Goal: Task Accomplishment & Management: Use online tool/utility

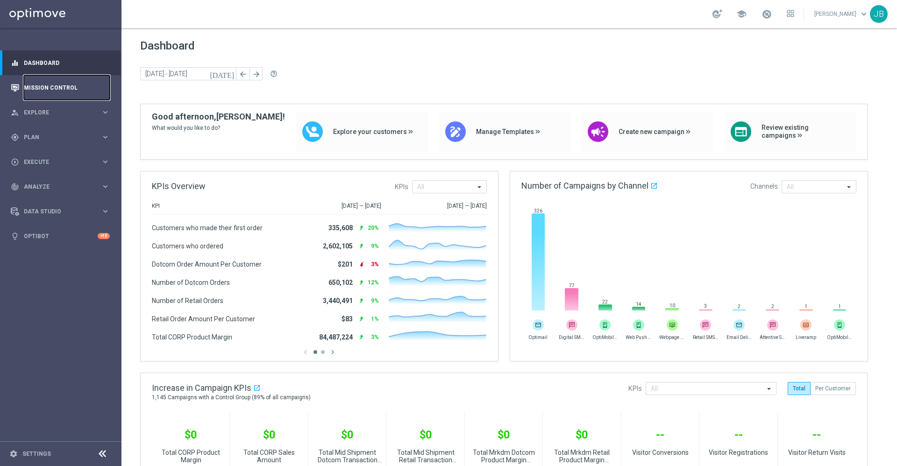
click at [76, 84] on link "Mission Control" at bounding box center [67, 87] width 86 height 25
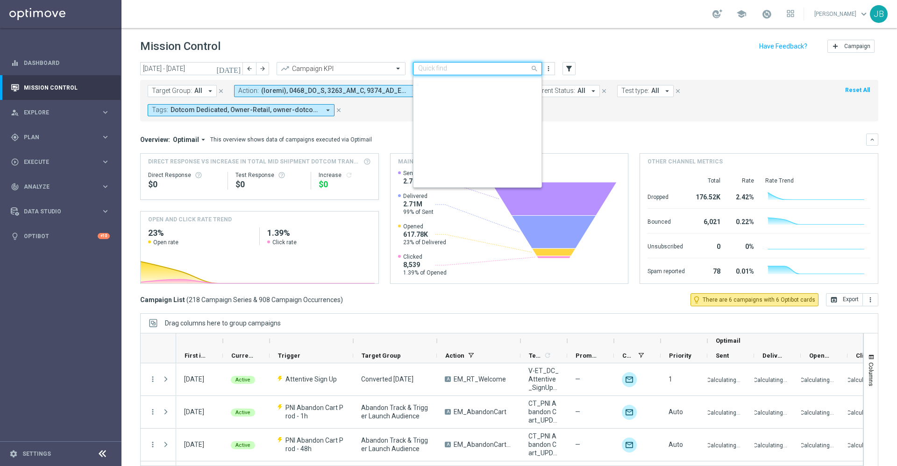
click at [457, 67] on input "text" at bounding box center [468, 69] width 100 height 8
click at [445, 161] on label "Store Closing" at bounding box center [434, 163] width 32 height 8
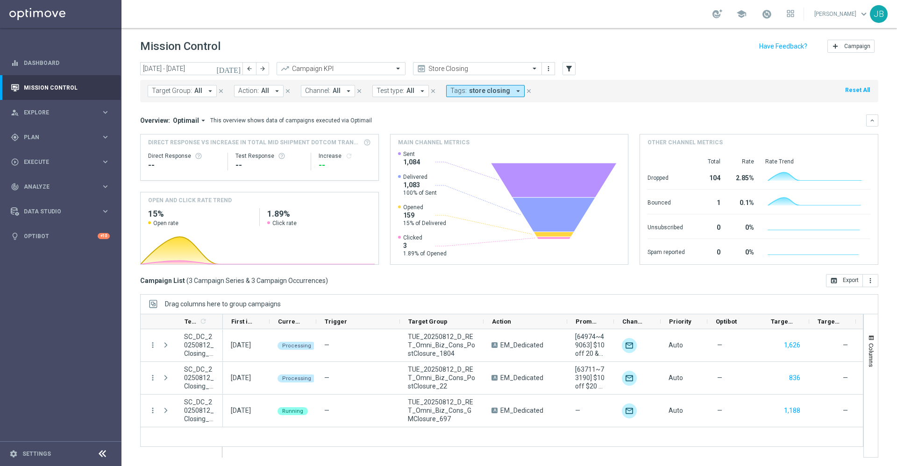
click at [239, 68] on icon "[DATE]" at bounding box center [228, 68] width 25 height 8
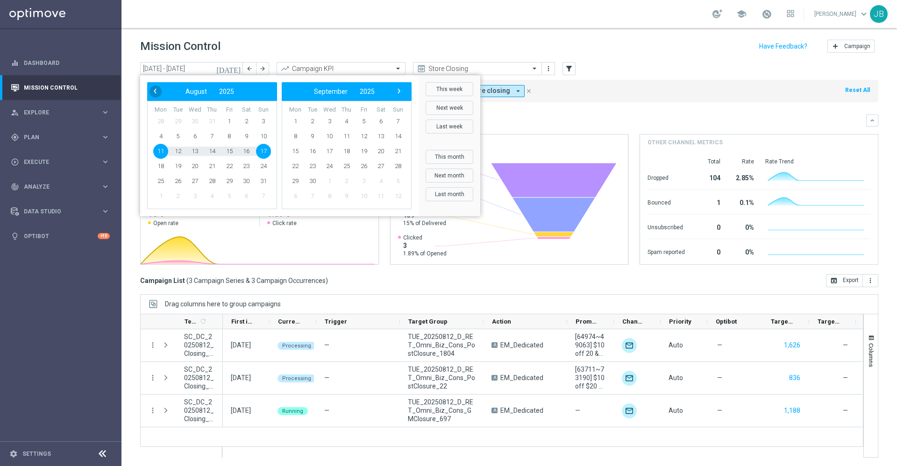
click at [158, 94] on span "‹" at bounding box center [155, 91] width 12 height 12
click at [173, 124] on span "1" at bounding box center [177, 121] width 15 height 15
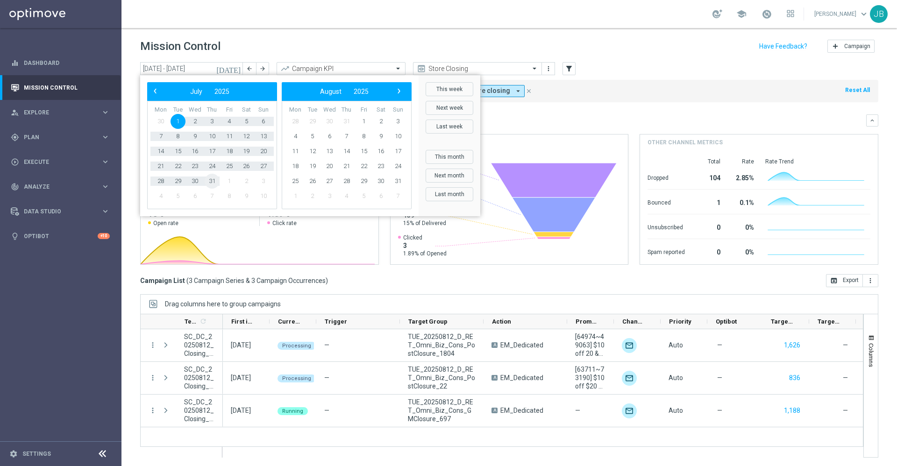
click at [213, 185] on span "31" at bounding box center [212, 181] width 15 height 15
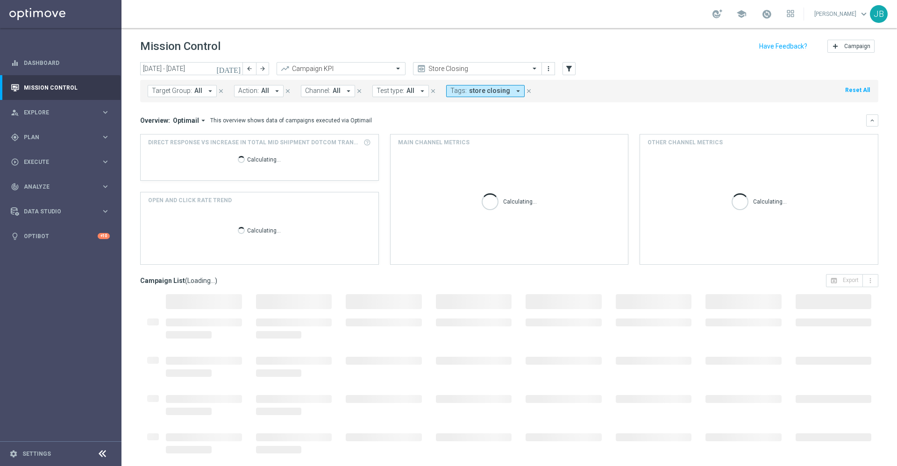
type input "01 Jul 2025 - 31 Jul 2025"
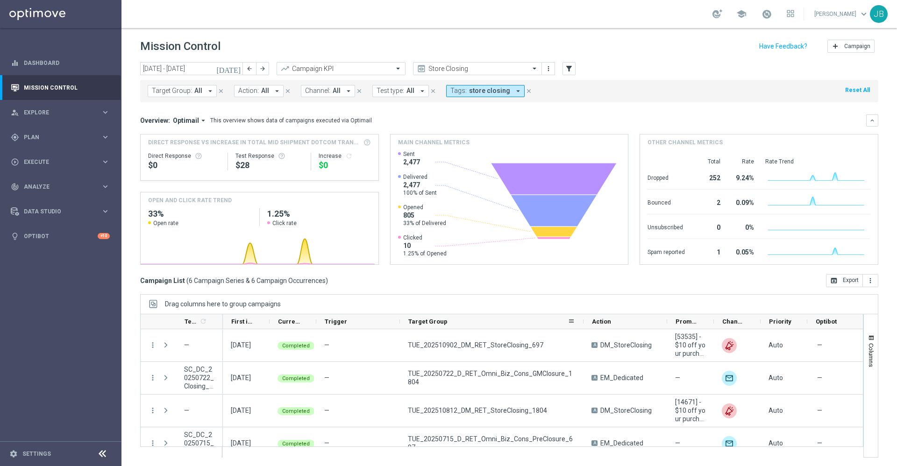
drag, startPoint x: 482, startPoint y: 320, endPoint x: 588, endPoint y: 319, distance: 106.0
click at [585, 319] on div at bounding box center [583, 321] width 4 height 14
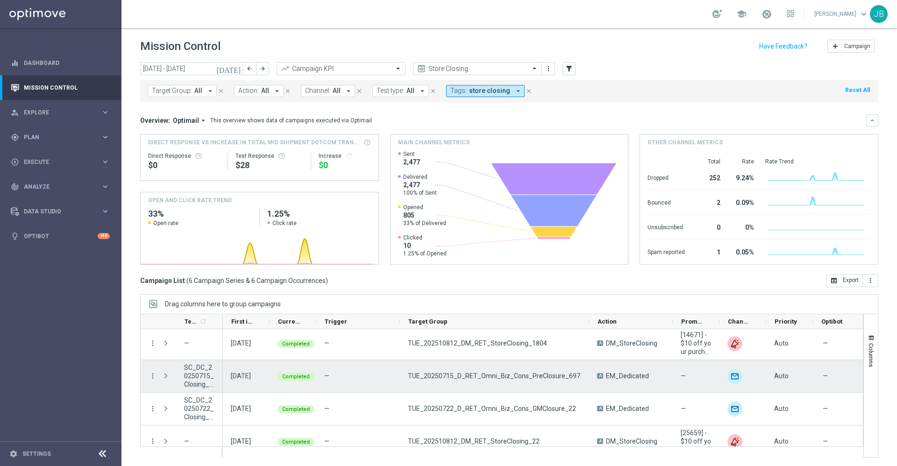
scroll to position [68, 0]
click at [152, 376] on icon "more_vert" at bounding box center [153, 375] width 8 height 8
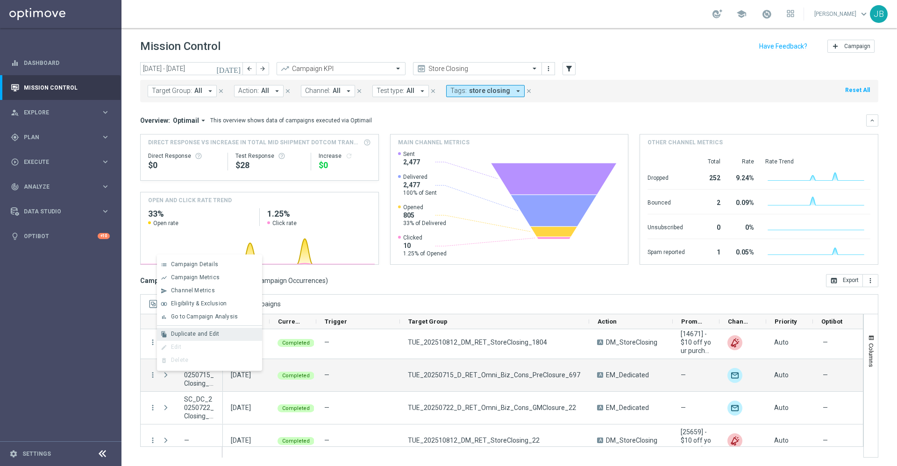
click at [204, 336] on span "Duplicate and Edit" at bounding box center [195, 334] width 48 height 7
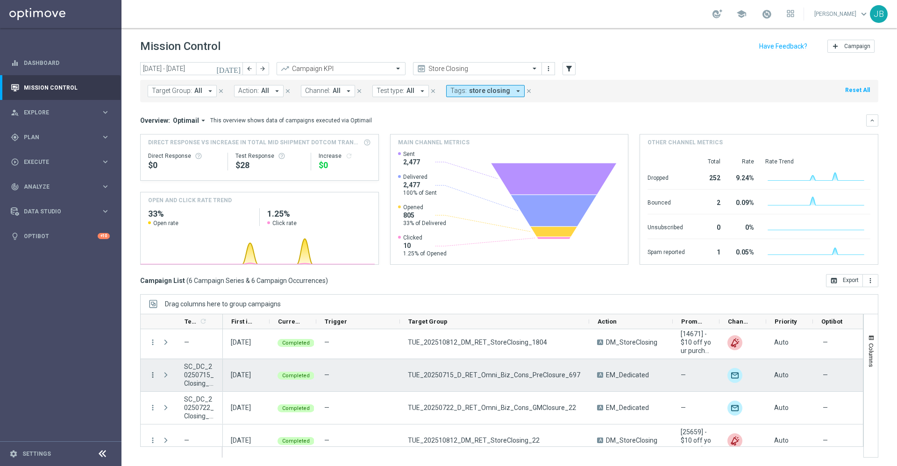
click at [152, 374] on icon "more_vert" at bounding box center [153, 375] width 8 height 8
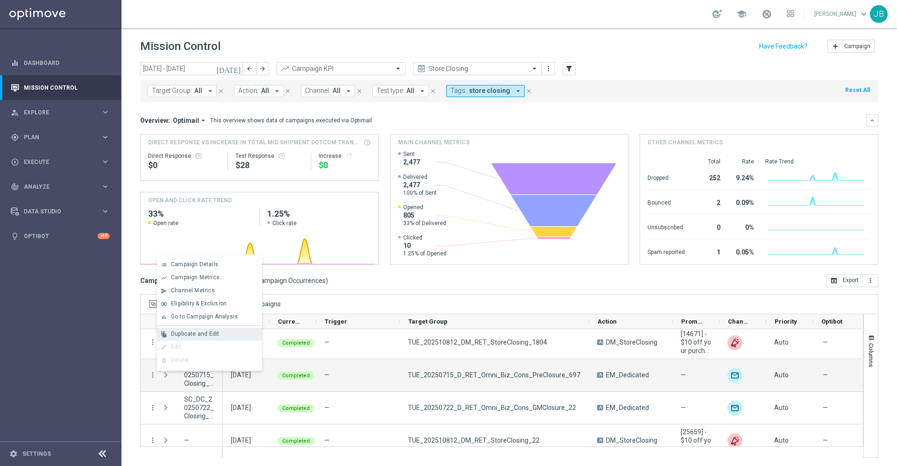
click at [189, 333] on span "Duplicate and Edit" at bounding box center [195, 334] width 48 height 7
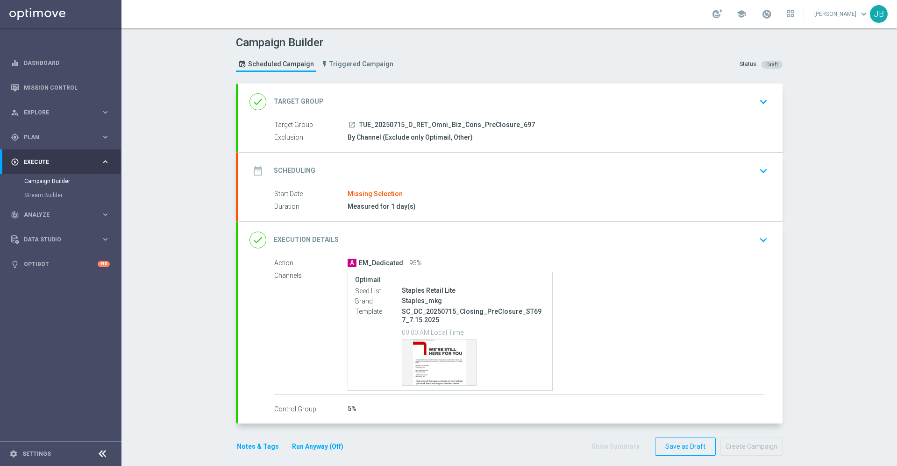
click at [309, 102] on h2 "Target Group" at bounding box center [299, 101] width 50 height 9
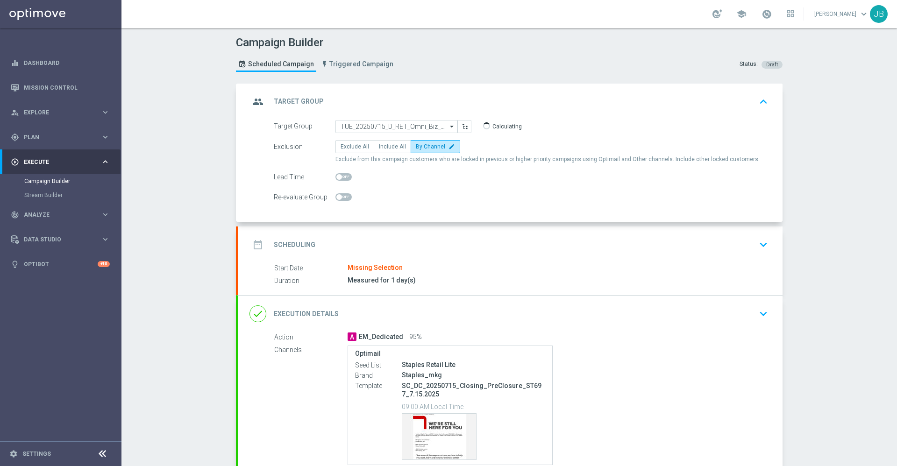
click at [279, 99] on h2 "Target Group" at bounding box center [299, 101] width 50 height 9
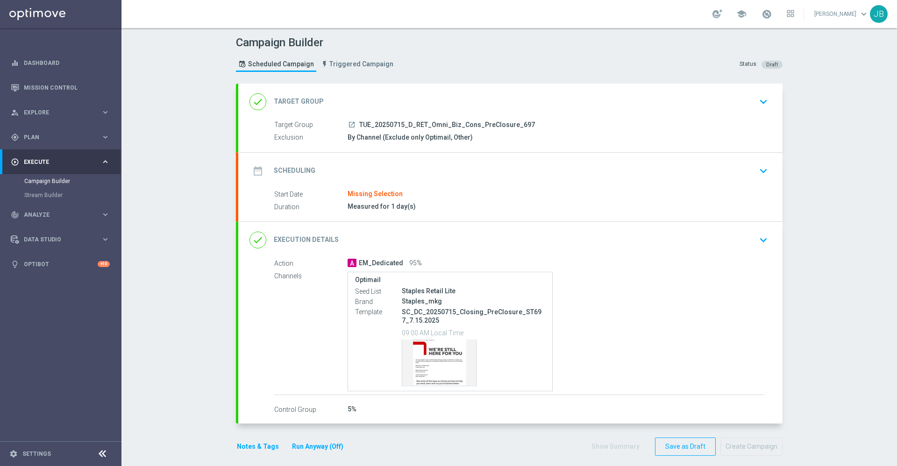
click at [348, 126] on icon "launch" at bounding box center [351, 124] width 7 height 7
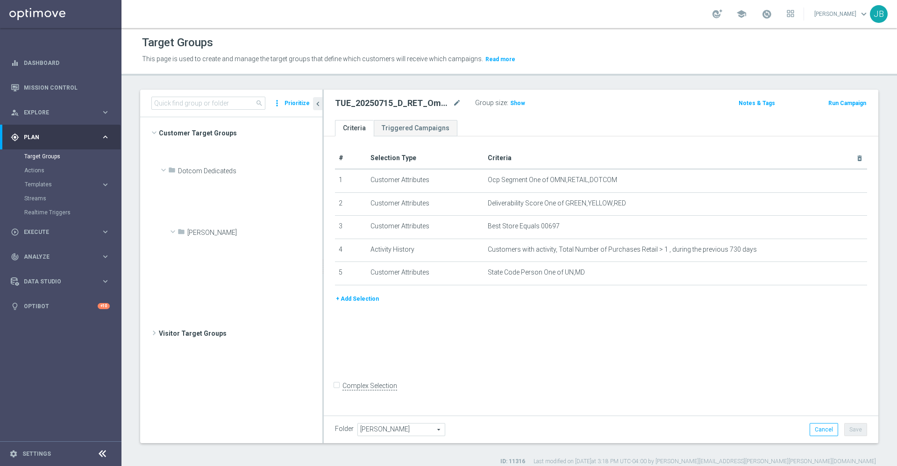
scroll to position [2460, 0]
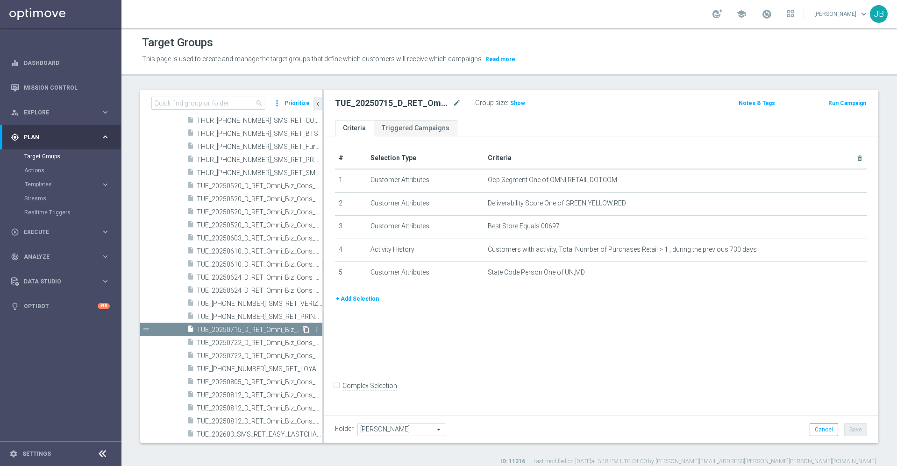
click at [302, 329] on icon "content_copy" at bounding box center [305, 329] width 7 height 7
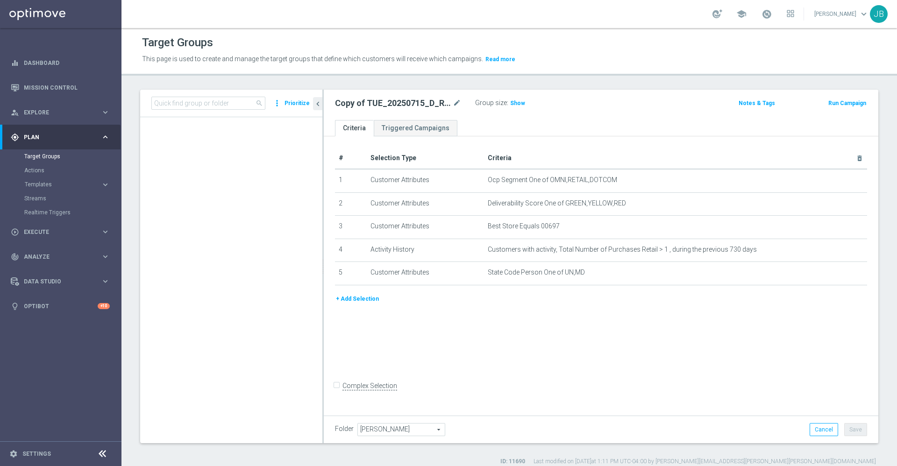
scroll to position [141, 0]
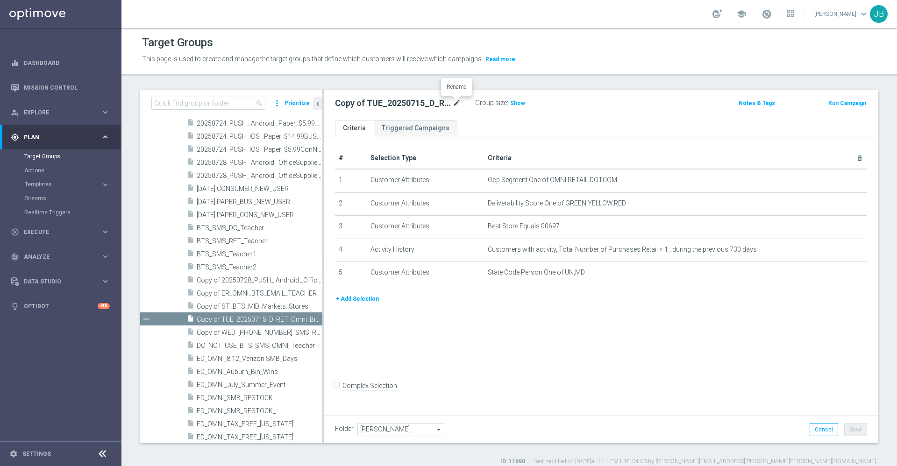
click at [457, 106] on icon "mode_edit" at bounding box center [457, 103] width 8 height 11
click at [342, 105] on input "Copy of TUE_20250715_D_RET_Omni_Biz_Cons_PreClosure_697" at bounding box center [398, 104] width 126 height 13
drag, startPoint x: 362, startPoint y: 105, endPoint x: 325, endPoint y: 104, distance: 36.9
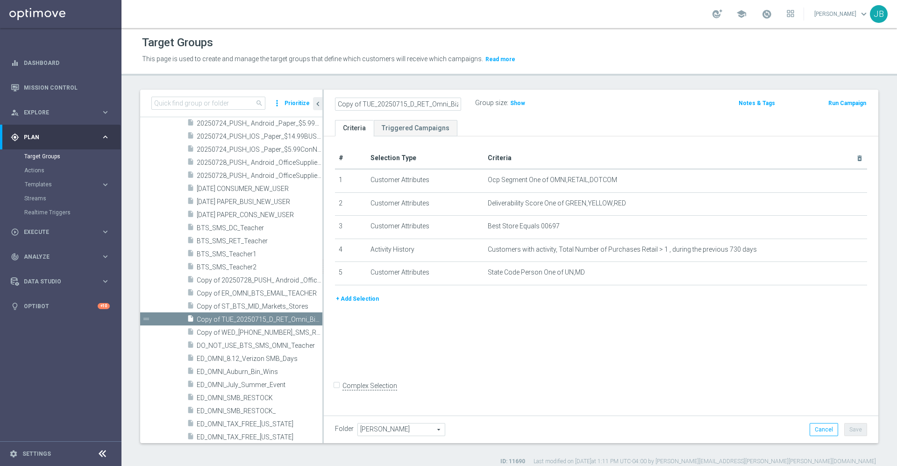
click at [325, 104] on div "Copy of TUE_20250715_D_RET_Omni_Biz_Cons_PreClosure_697 Group size : Show Notes…" at bounding box center [601, 105] width 554 height 30
click at [378, 103] on input "TUE_20250715_D_RET_Omni_Biz_Cons_PreClosure_697" at bounding box center [398, 104] width 126 height 13
click at [381, 103] on input "TUE_20250715_D_RET_Omni_Biz_Cons_PreClosure_697" at bounding box center [398, 104] width 126 height 13
drag, startPoint x: 404, startPoint y: 104, endPoint x: 490, endPoint y: 102, distance: 86.0
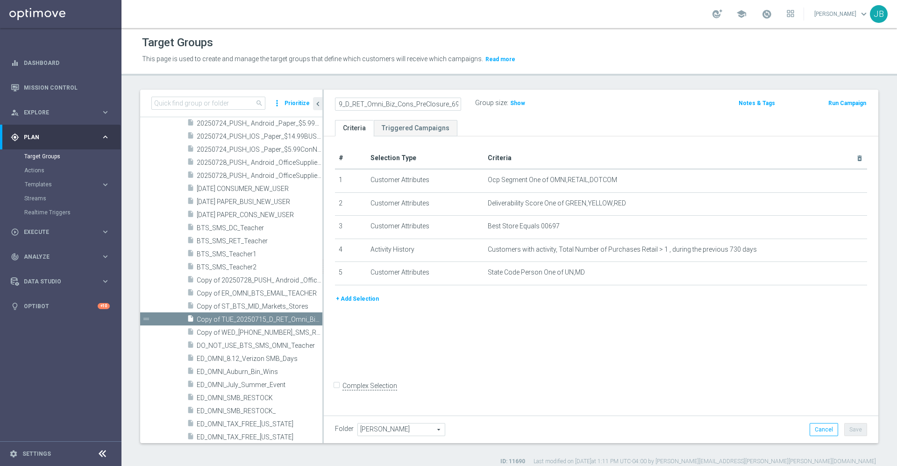
click at [490, 102] on div "TUE_20250819_D_RET_Omni_Biz_Cons_PreClosure_697 Group size : Show" at bounding box center [510, 104] width 364 height 14
click at [457, 102] on input "TUE_20250819_D_RET_Omni_Biz_Cons_PreClosure_697" at bounding box center [398, 104] width 126 height 13
type input "TUE_20250819_D_RET_Omni_Biz_Cons_PreClosure_1630"
click at [455, 104] on icon "mode_edit" at bounding box center [457, 103] width 8 height 11
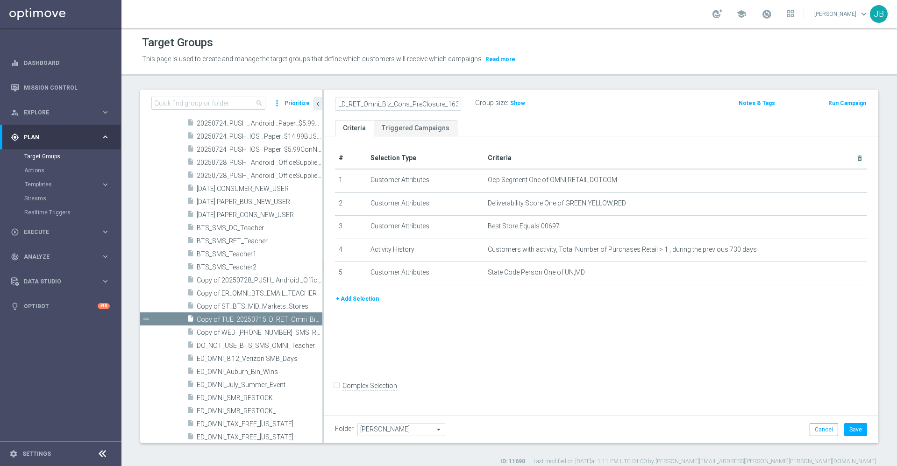
click at [516, 313] on div "# Selection Type Criteria delete_forever 1 Customer Attributes Ocp Segment One …" at bounding box center [601, 274] width 554 height 276
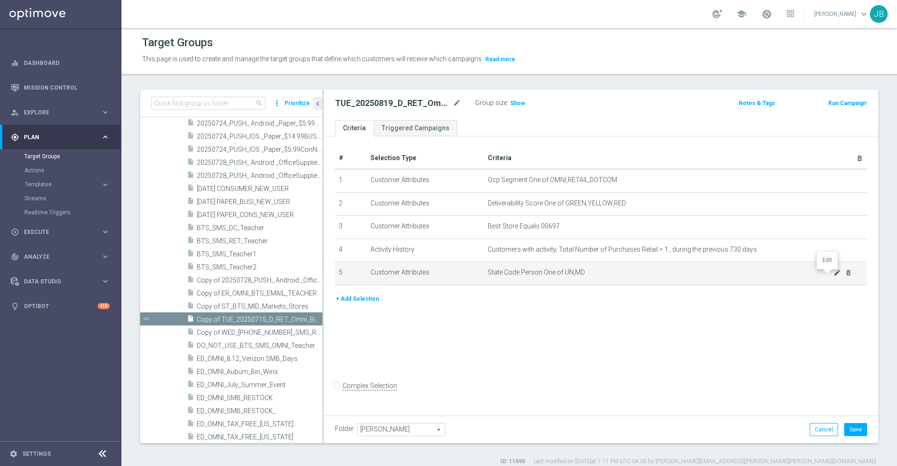
click at [833, 274] on icon "mode_edit" at bounding box center [836, 272] width 7 height 7
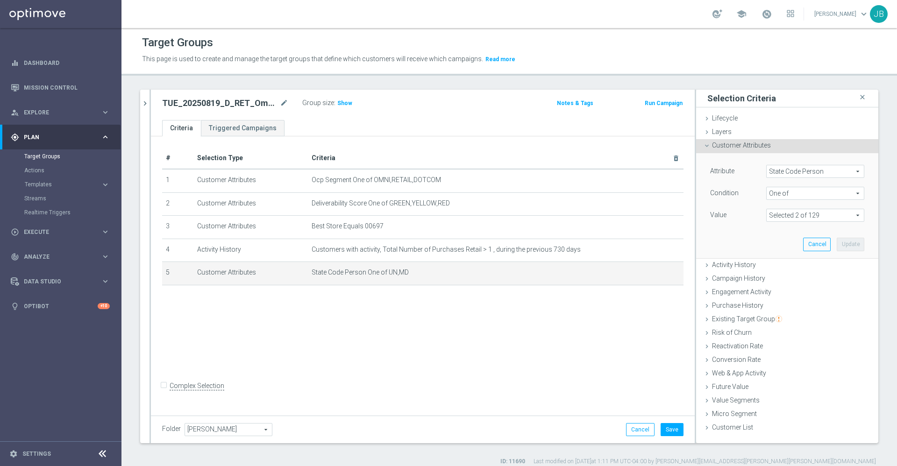
click at [784, 216] on span at bounding box center [814, 215] width 97 height 12
click at [770, 233] on input "Show Selected" at bounding box center [773, 236] width 6 height 6
checkbox input "true"
click at [773, 262] on input "MD" at bounding box center [776, 263] width 6 height 6
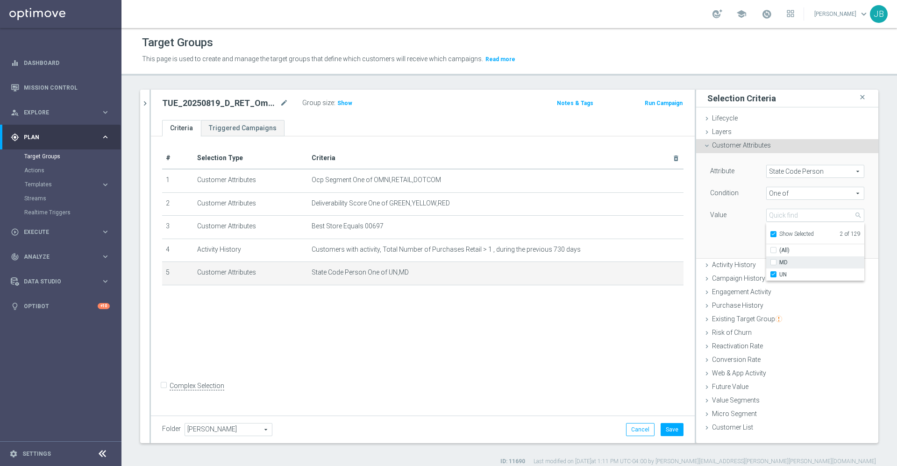
checkbox input "false"
type input "UN"
checkbox input "false"
click at [779, 218] on input "search" at bounding box center [815, 215] width 98 height 13
type input "il"
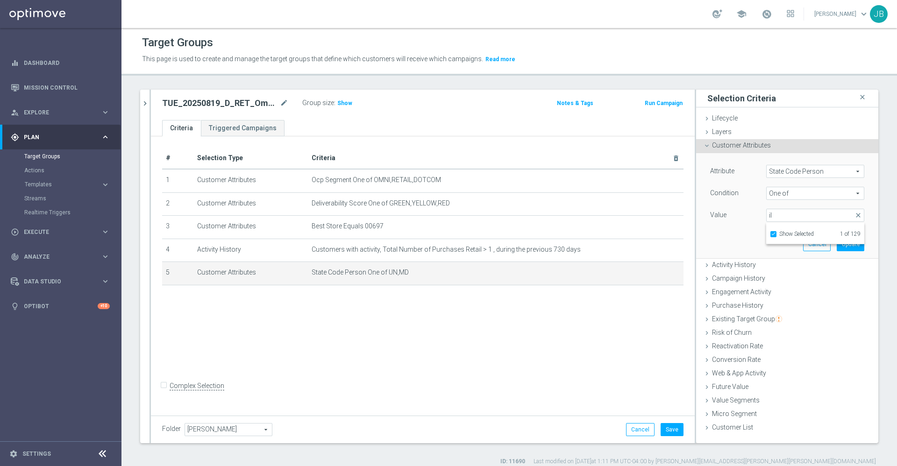
click at [770, 233] on input "Show Selected" at bounding box center [773, 236] width 6 height 6
checkbox input "false"
click at [773, 261] on input "IL" at bounding box center [776, 263] width 6 height 6
checkbox input "true"
type input "Selected 2 of 129"
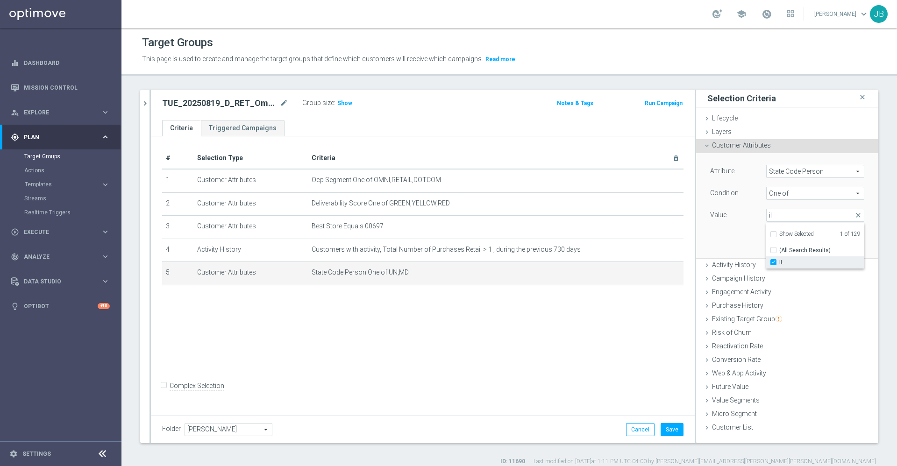
checkbox input "false"
click at [741, 240] on div "Attribute State Code Person State Code Person arrow_drop_down search Condition …" at bounding box center [787, 205] width 168 height 105
click at [841, 242] on button "Update" at bounding box center [850, 244] width 28 height 13
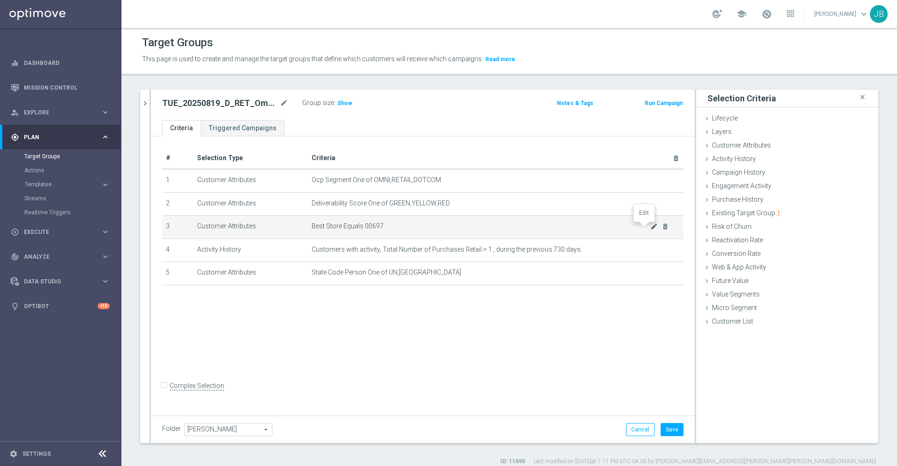
click at [650, 228] on icon "mode_edit" at bounding box center [653, 226] width 7 height 7
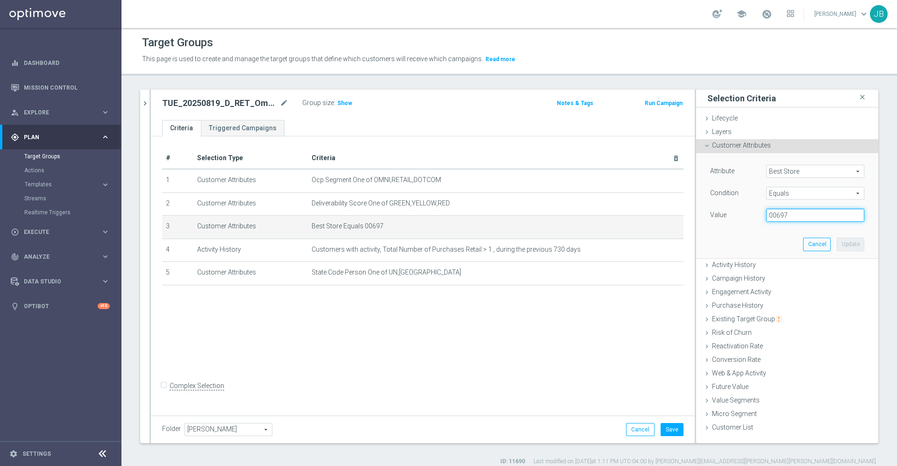
click at [779, 216] on input "00697" at bounding box center [815, 215] width 98 height 13
type input "01630"
click at [842, 243] on button "Update" at bounding box center [850, 244] width 28 height 13
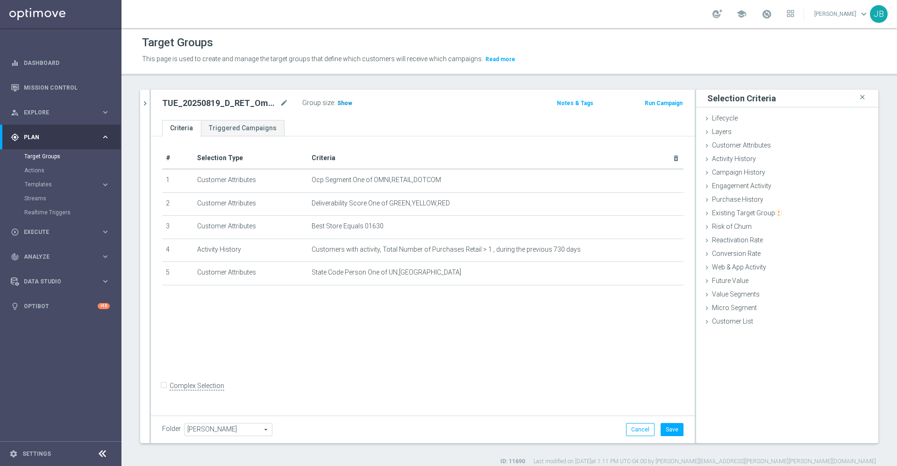
click at [346, 103] on span "Show" at bounding box center [344, 103] width 15 height 7
click at [669, 431] on button "Save" at bounding box center [671, 429] width 23 height 13
click at [616, 376] on div "# Selection Type Criteria delete_forever 1 Customer Attributes Ocp Segment One …" at bounding box center [423, 274] width 544 height 276
click at [283, 103] on icon "mode_edit" at bounding box center [284, 103] width 8 height 11
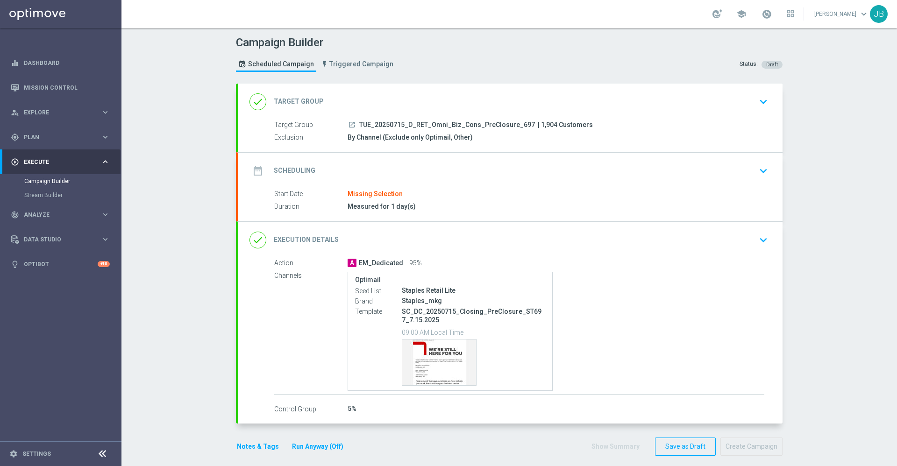
click at [306, 99] on h2 "Target Group" at bounding box center [299, 101] width 50 height 9
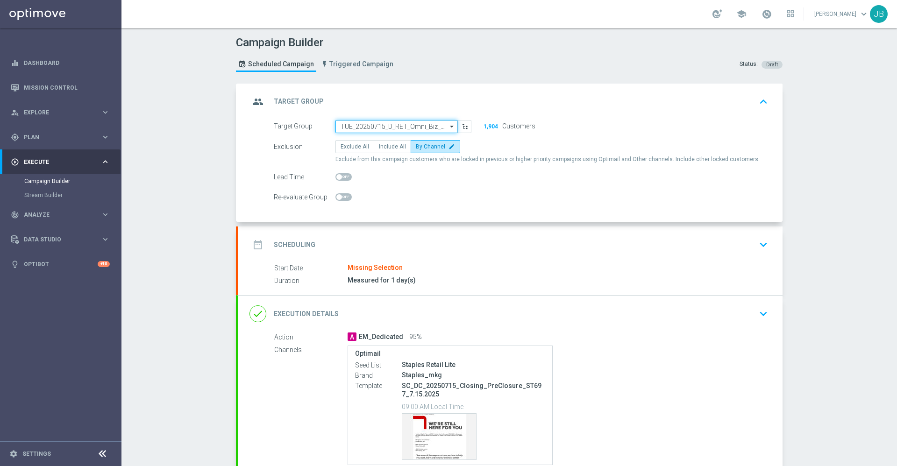
click at [385, 127] on input "TUE_20250715_D_RET_Omni_Biz_Cons_PreClosure_697" at bounding box center [396, 126] width 122 height 13
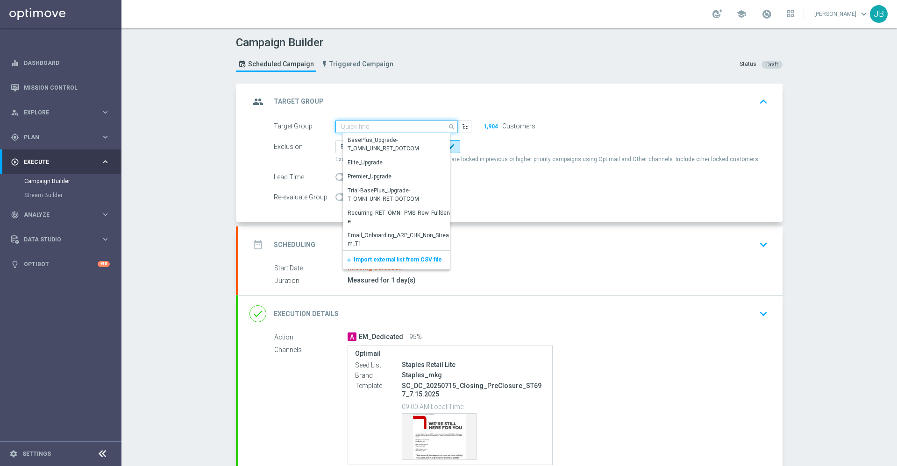
click at [370, 127] on input at bounding box center [396, 126] width 122 height 13
paste input "TUE_20250819_D_RET_Omni_Biz_Cons_PreClosure_1630"
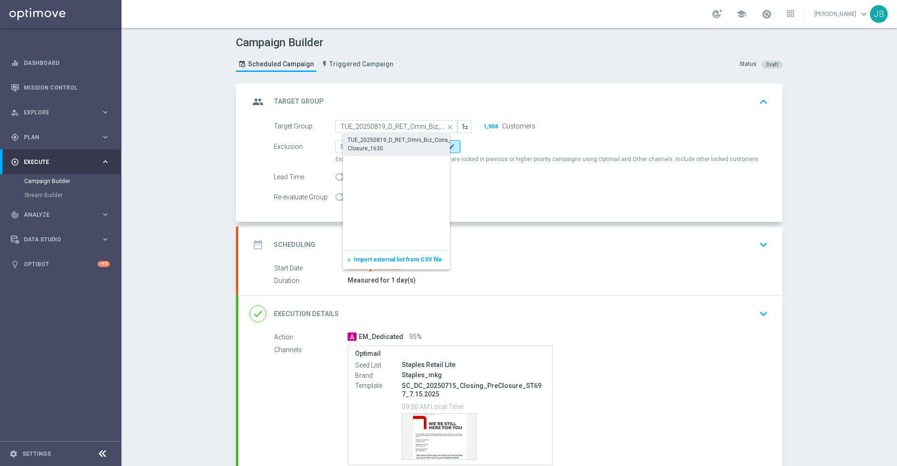
click at [384, 143] on div "TUE_20250819_D_RET_Omni_Biz_Cons_PreClosure_1630" at bounding box center [403, 144] width 113 height 17
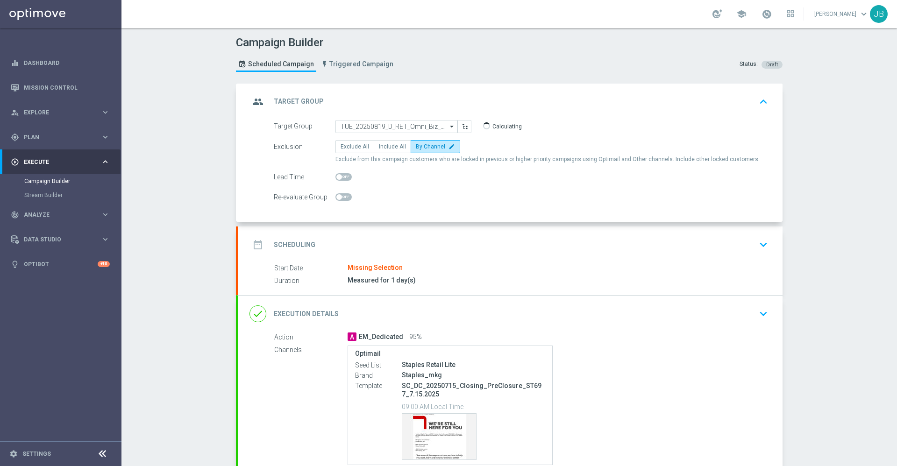
type input "TUE_20250819_D_RET_Omni_Biz_Cons_PreClosure_1630"
click at [291, 243] on h2 "Scheduling" at bounding box center [295, 245] width 42 height 9
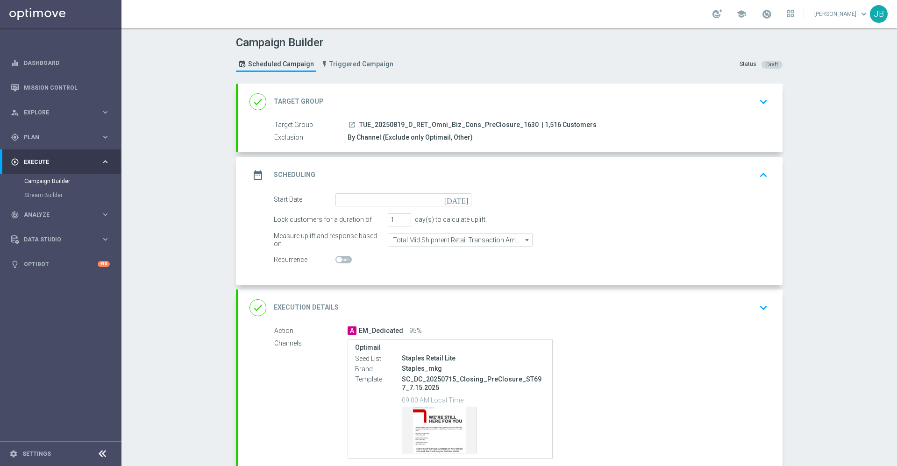
click at [457, 200] on icon "[DATE]" at bounding box center [458, 198] width 28 height 10
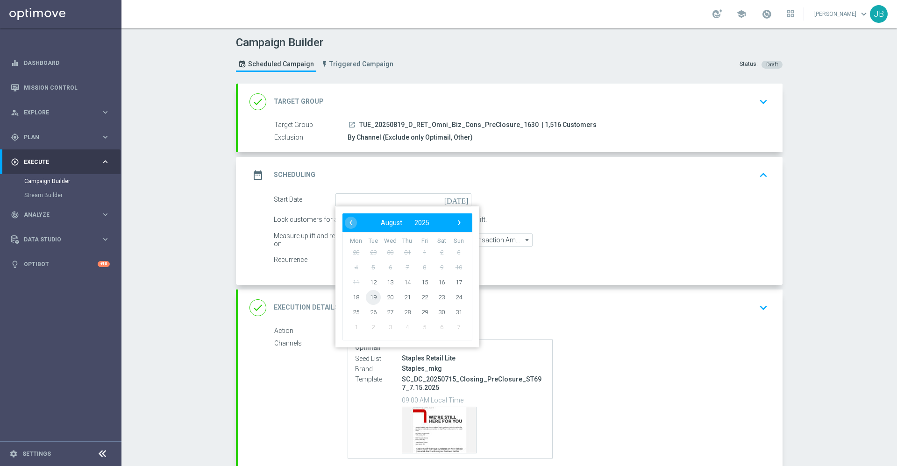
click at [369, 298] on span "19" at bounding box center [373, 297] width 15 height 15
type input "[DATE]"
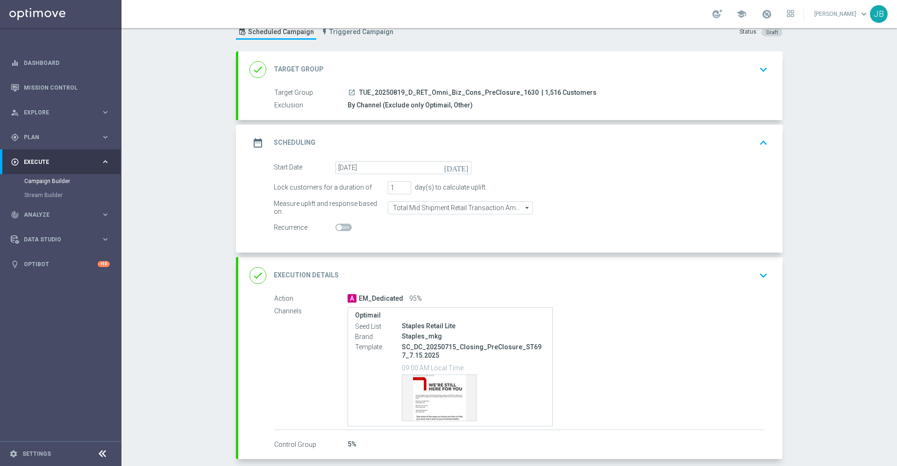
scroll to position [39, 0]
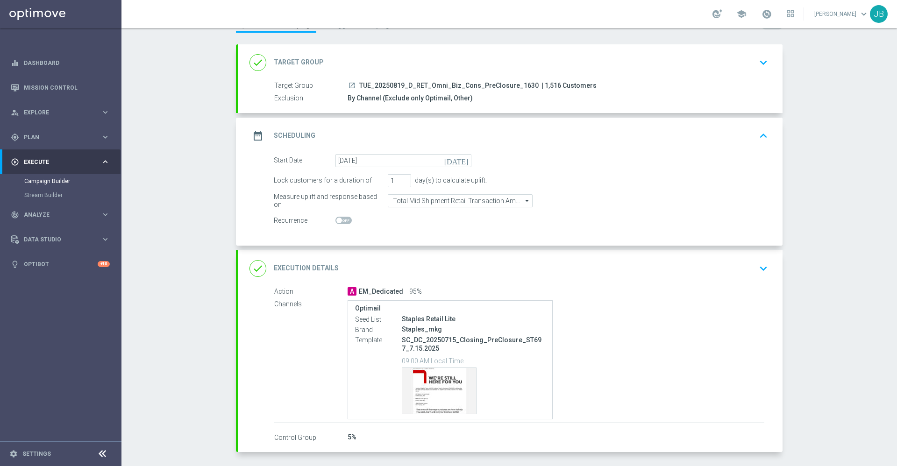
click at [320, 269] on h2 "Execution Details" at bounding box center [306, 268] width 65 height 9
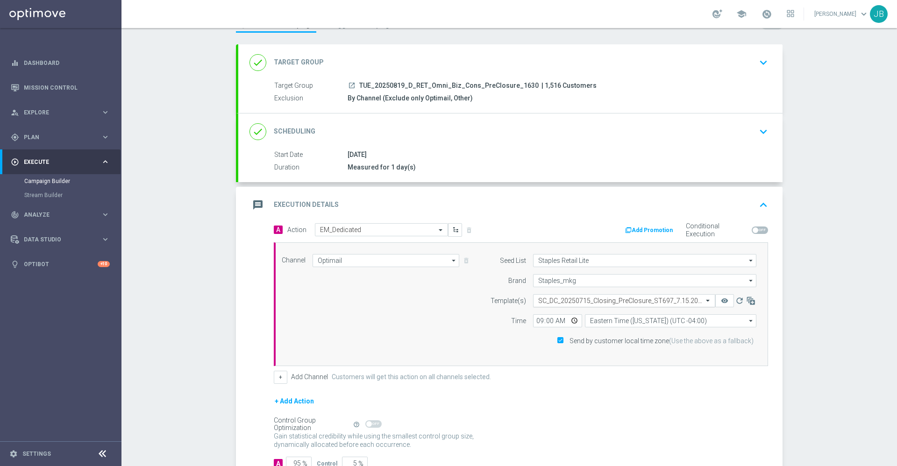
click at [696, 298] on div at bounding box center [623, 301] width 181 height 8
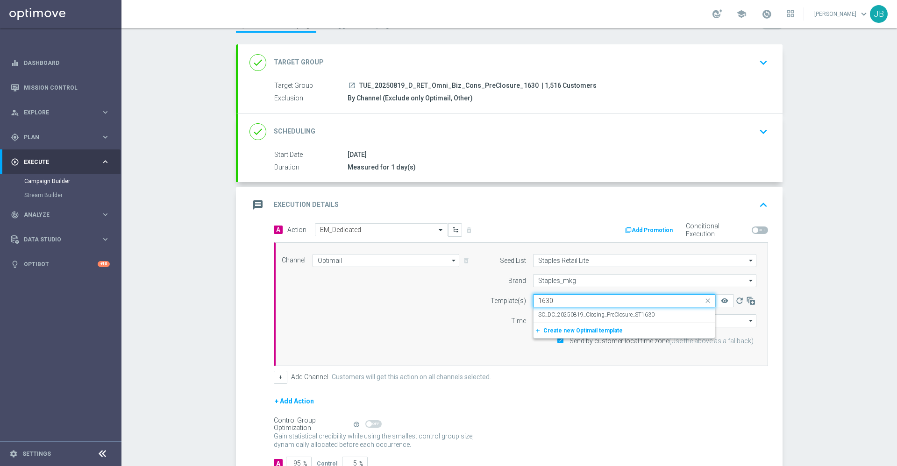
scroll to position [0, 0]
click at [632, 316] on label "SC_DC_20250819_Closing_PreClosure_ST1630" at bounding box center [596, 315] width 116 height 8
type input "1630"
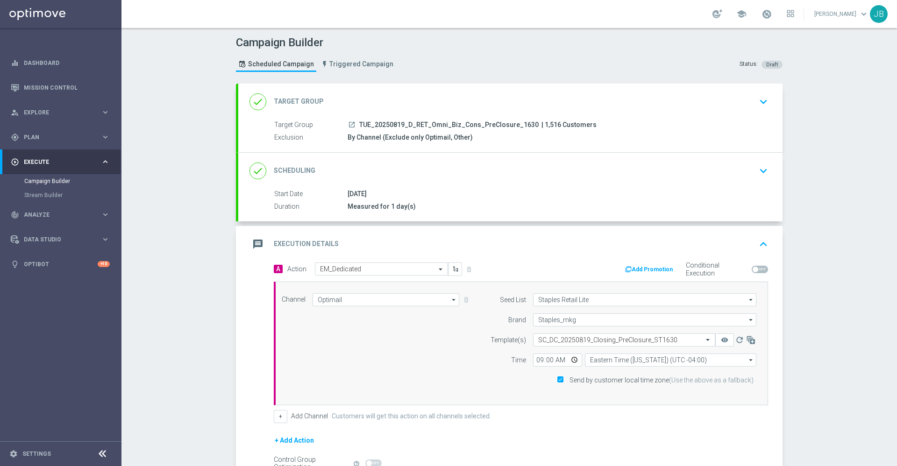
click at [305, 100] on h2 "Target Group" at bounding box center [299, 101] width 50 height 9
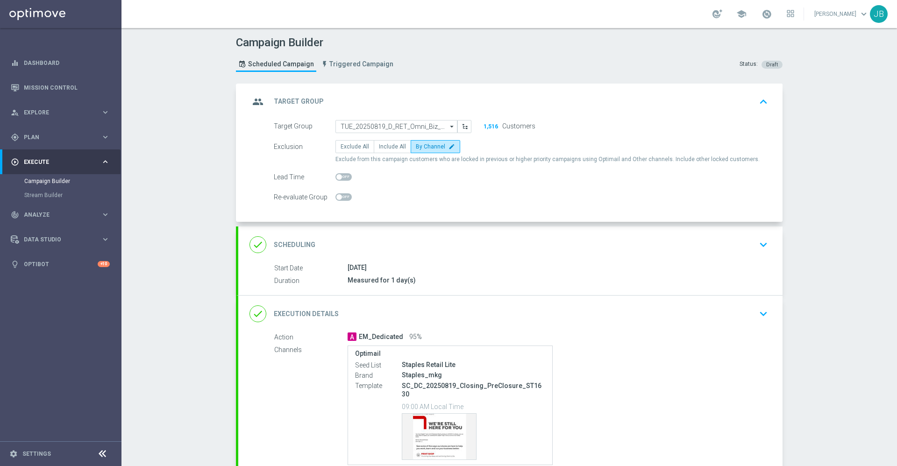
click at [305, 103] on h2 "Target Group" at bounding box center [299, 101] width 50 height 9
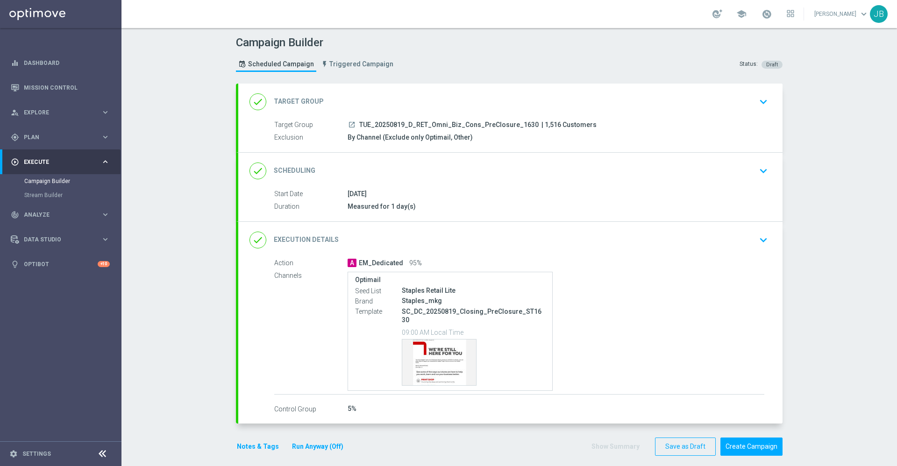
click at [295, 170] on h2 "Scheduling" at bounding box center [295, 170] width 42 height 9
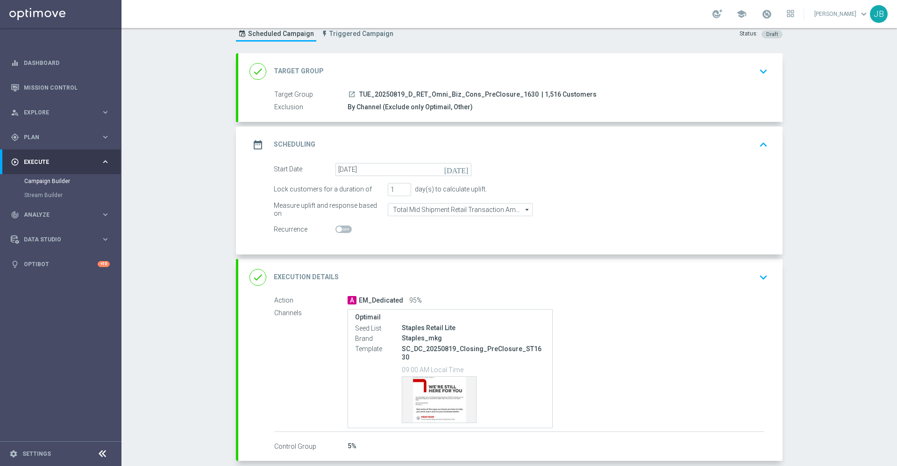
scroll to position [36, 0]
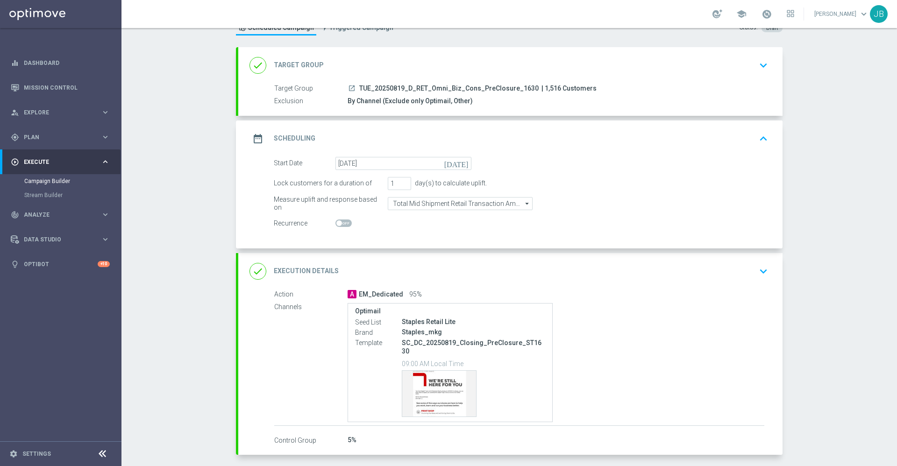
click at [328, 270] on h2 "Execution Details" at bounding box center [306, 271] width 65 height 9
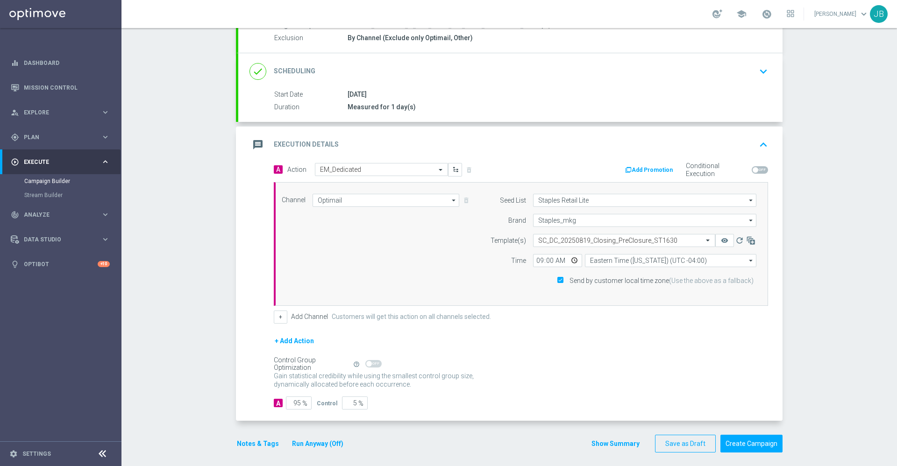
scroll to position [100, 0]
drag, startPoint x: 759, startPoint y: 439, endPoint x: 717, endPoint y: 362, distance: 87.6
click at [717, 362] on form "done Target Group keyboard_arrow_down Target Group launch TUE_20250819_D_RET_Om…" at bounding box center [509, 217] width 546 height 469
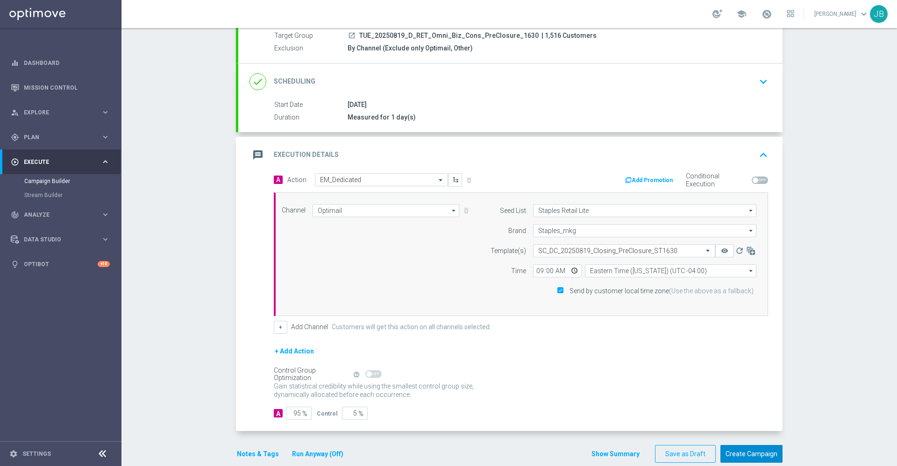
scroll to position [94, 0]
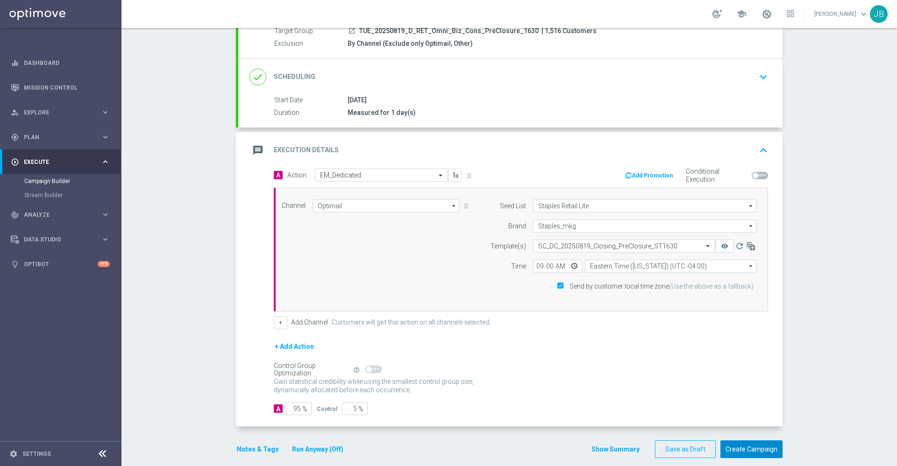
click at [741, 451] on button "Create Campaign" at bounding box center [751, 449] width 62 height 18
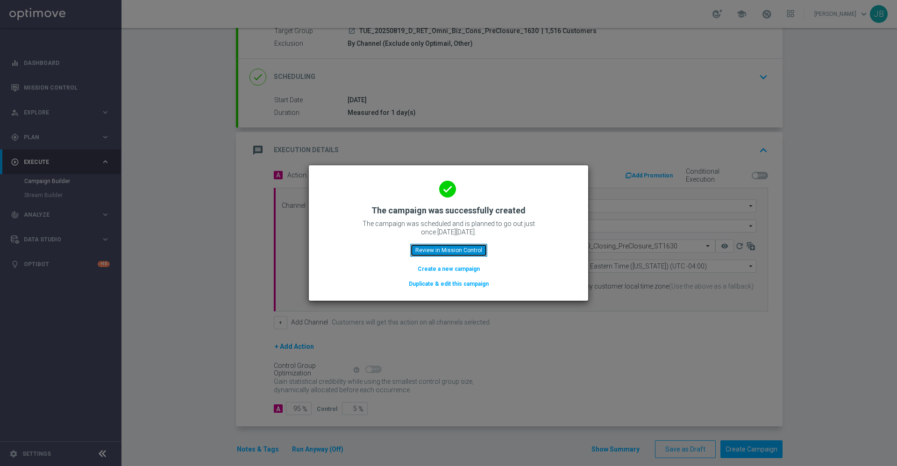
click at [467, 253] on button "Review in Mission Control" at bounding box center [448, 250] width 77 height 13
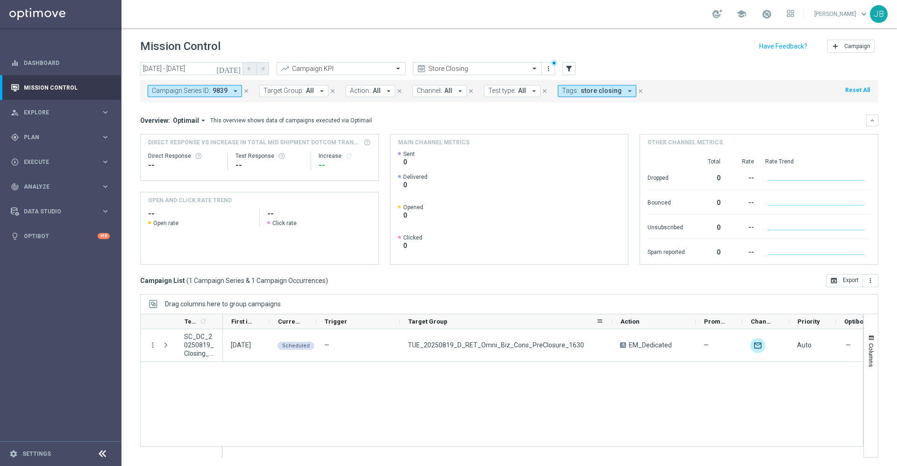
drag, startPoint x: 483, startPoint y: 319, endPoint x: 611, endPoint y: 325, distance: 128.5
click at [611, 325] on div at bounding box center [612, 321] width 4 height 14
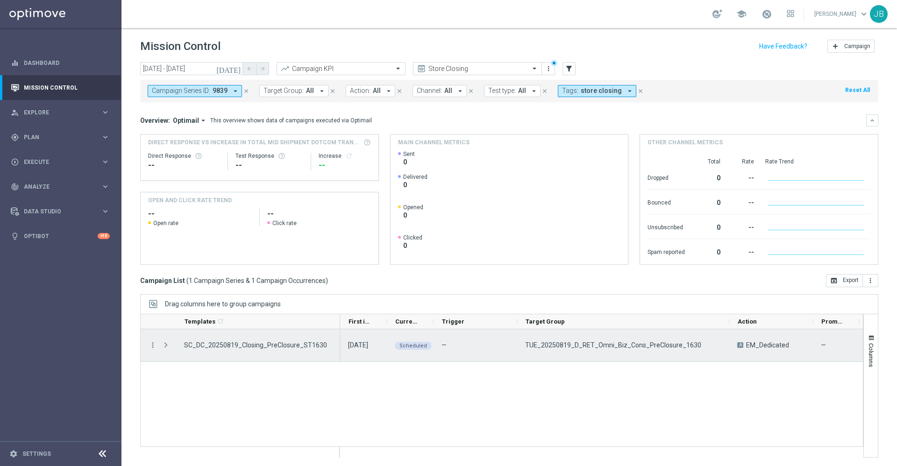
drag, startPoint x: 221, startPoint y: 319, endPoint x: 339, endPoint y: 347, distance: 120.4
click at [339, 347] on div "Templates 1 refresh" at bounding box center [501, 386] width 723 height 144
